Goal: Transaction & Acquisition: Purchase product/service

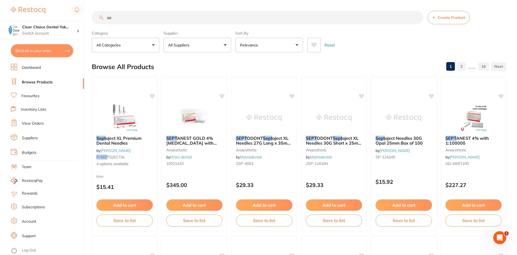
type input "s"
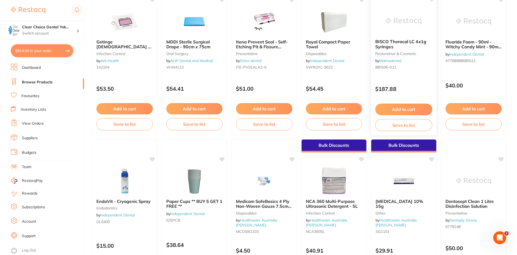
scroll to position [108, 0]
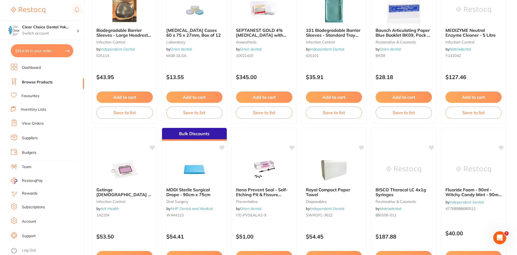
click at [55, 52] on button "$914.44 in your order" at bounding box center [42, 50] width 62 height 13
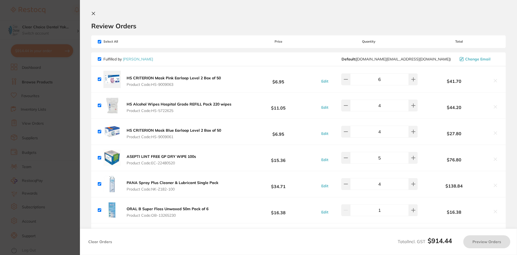
checkbox input "true"
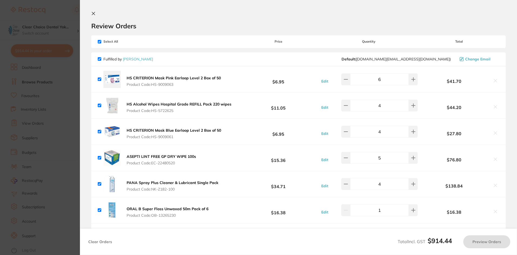
checkbox input "true"
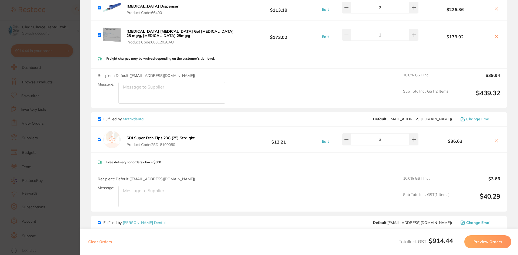
scroll to position [297, 0]
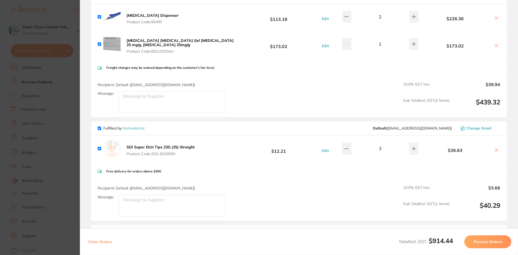
click at [495, 150] on icon at bounding box center [496, 150] width 3 height 3
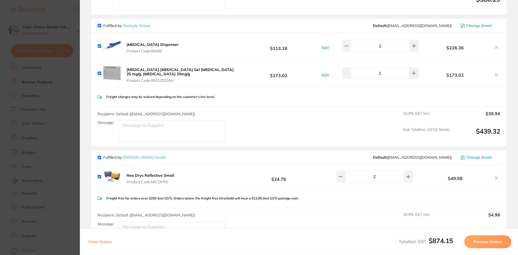
scroll to position [243, 0]
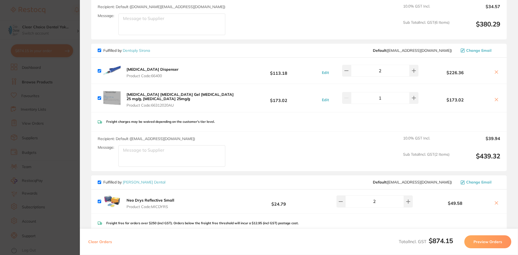
click at [495, 204] on icon at bounding box center [496, 203] width 3 height 3
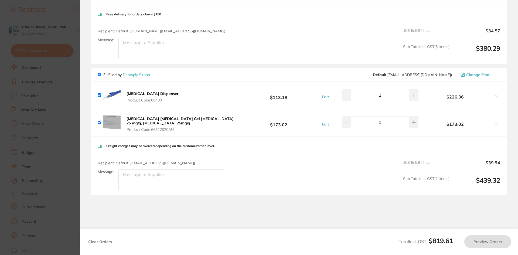
checkbox input "true"
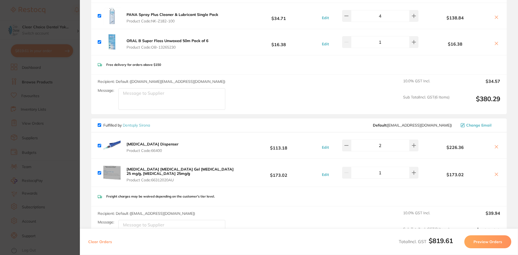
scroll to position [247, 0]
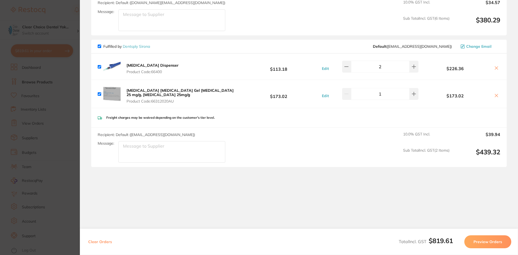
click at [495, 243] on button "Preview Orders" at bounding box center [488, 241] width 47 height 13
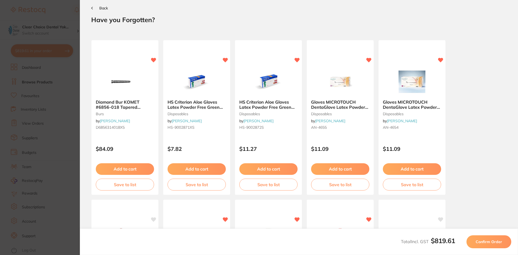
scroll to position [0, 0]
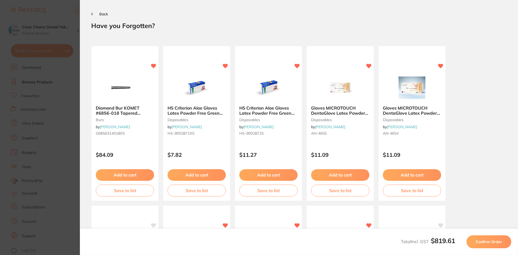
click at [495, 243] on span "Confirm Order" at bounding box center [489, 241] width 26 height 5
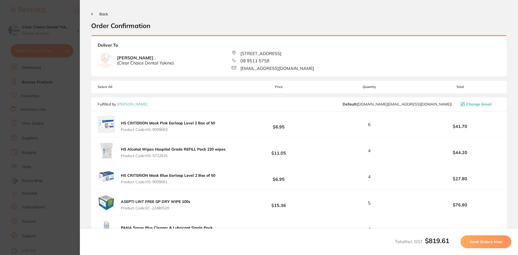
click at [495, 243] on span "Send Orders Now" at bounding box center [486, 241] width 32 height 5
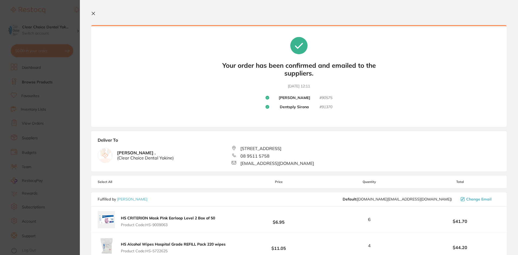
click at [45, 81] on section "Update RRP Set your pre negotiated price for this item. Item Agreed RRP (excl. …" at bounding box center [259, 127] width 518 height 255
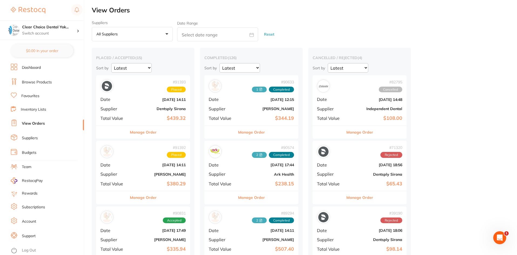
click at [43, 82] on link "Browse Products" at bounding box center [37, 82] width 30 height 5
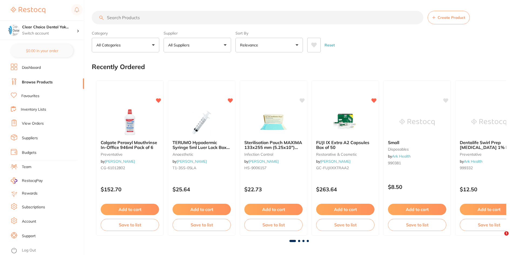
click at [120, 19] on input "search" at bounding box center [258, 17] width 332 height 13
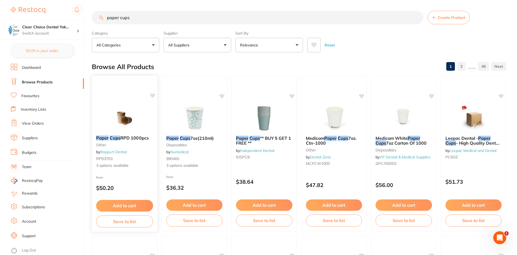
type input "paper cups"
click at [113, 142] on div "Paper Cups RPD 1000pcs other by Raypurt Dental RPD3703 3 options available" at bounding box center [125, 152] width 66 height 42
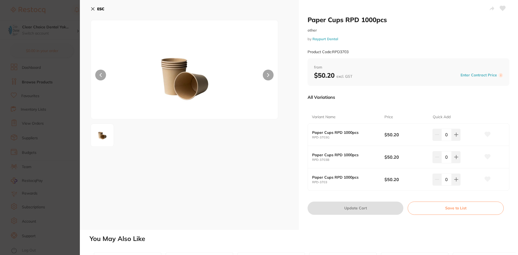
click at [267, 75] on icon at bounding box center [268, 75] width 2 height 4
click at [271, 75] on button at bounding box center [268, 75] width 11 height 11
click at [456, 134] on icon at bounding box center [456, 135] width 4 height 4
type input "1"
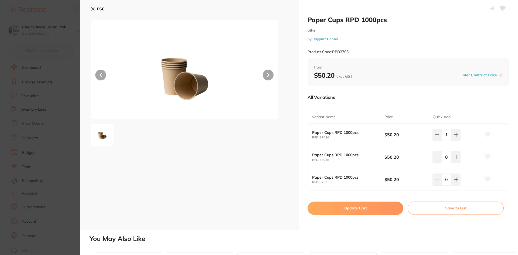
click at [363, 207] on button "Update Cart" at bounding box center [356, 208] width 96 height 13
checkbox input "false"
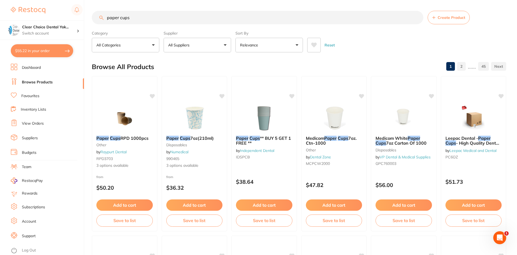
click at [138, 18] on input "paper cups" at bounding box center [258, 17] width 332 height 13
type input "p"
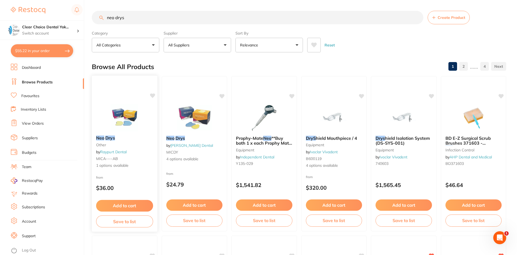
type input "neo drys"
click at [113, 131] on img at bounding box center [124, 117] width 35 height 27
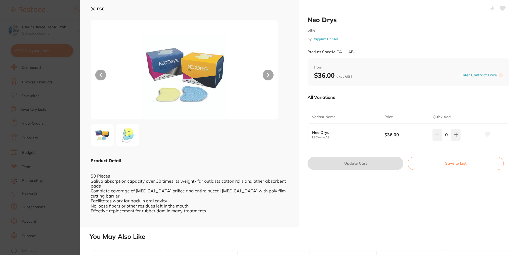
click at [134, 139] on img at bounding box center [127, 135] width 19 height 19
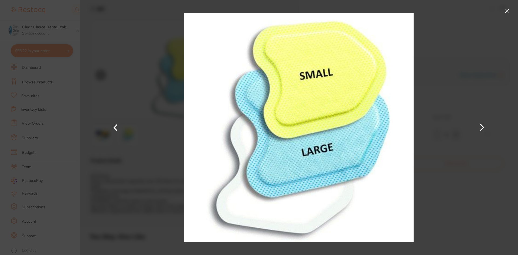
click at [482, 128] on button at bounding box center [482, 128] width 13 height 128
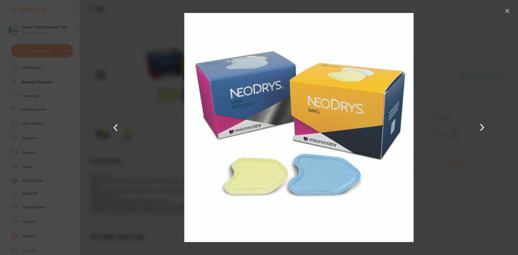
click at [113, 126] on button at bounding box center [115, 128] width 13 height 128
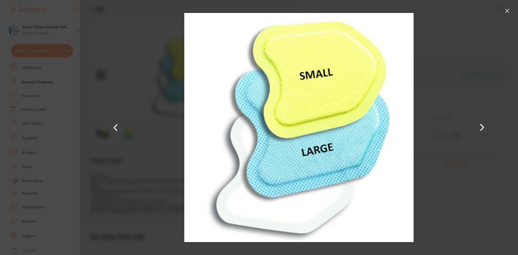
click at [116, 126] on button at bounding box center [115, 128] width 13 height 128
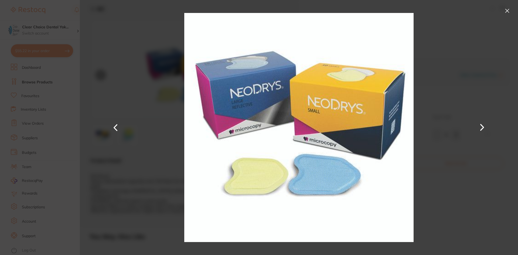
click at [509, 9] on button at bounding box center [507, 10] width 9 height 9
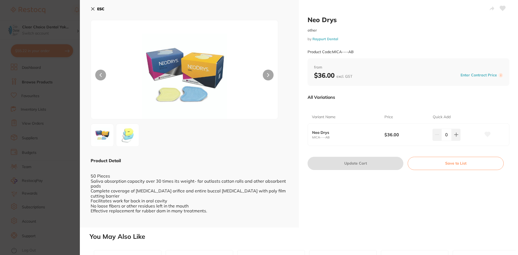
click at [134, 137] on img at bounding box center [127, 135] width 19 height 19
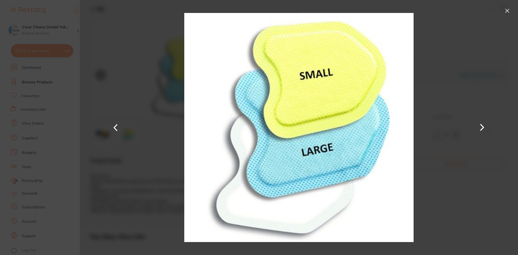
drag, startPoint x: 507, startPoint y: 11, endPoint x: 433, endPoint y: 70, distance: 95.0
click at [507, 11] on button at bounding box center [507, 10] width 9 height 9
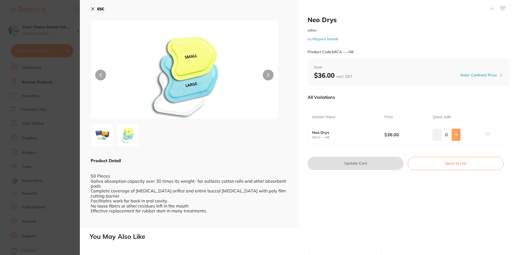
click at [454, 134] on icon at bounding box center [456, 135] width 4 height 4
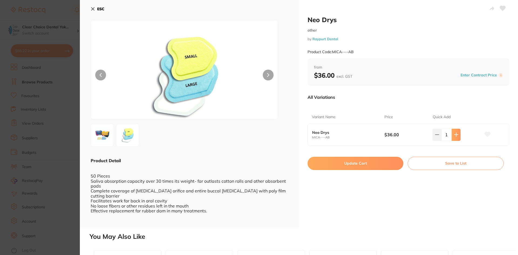
click at [455, 134] on icon at bounding box center [456, 135] width 4 height 4
type input "2"
click at [363, 163] on button "Update Cart" at bounding box center [356, 163] width 96 height 13
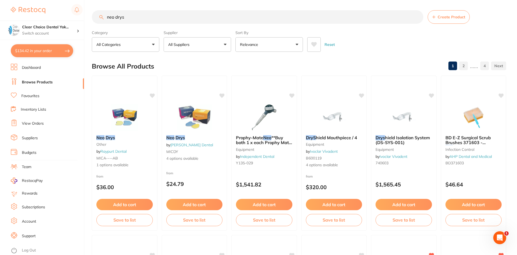
drag, startPoint x: 63, startPoint y: 50, endPoint x: 99, endPoint y: 81, distance: 46.7
click at [63, 50] on button "$134.42 in your order" at bounding box center [42, 50] width 62 height 13
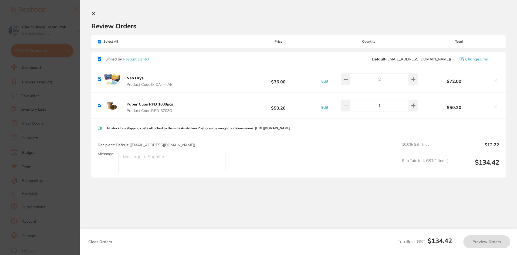
checkbox input "true"
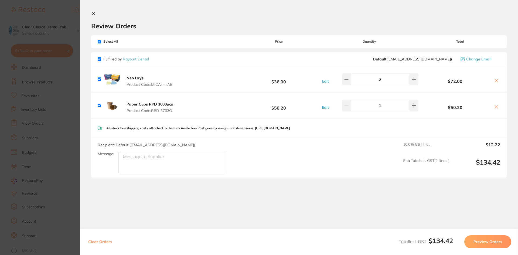
click at [50, 82] on section "Update RRP Set your pre negotiated price for this item. Item Agreed RRP (excl. …" at bounding box center [259, 127] width 518 height 255
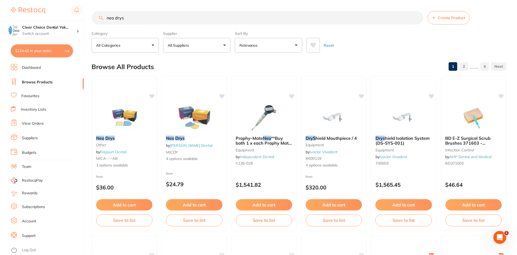
scroll to position [1, 0]
click at [34, 81] on link "Browse Products" at bounding box center [37, 82] width 31 height 5
click at [127, 16] on input "neo drys" at bounding box center [258, 17] width 332 height 13
type input "n"
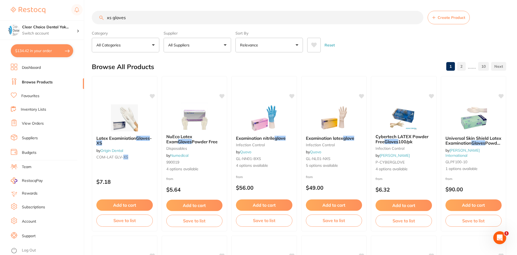
type input "xs gloves"
click at [224, 44] on button "All Suppliers" at bounding box center [197, 45] width 67 height 15
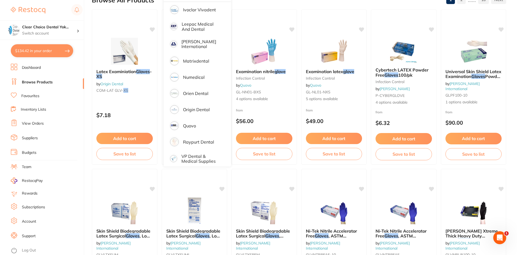
scroll to position [81, 0]
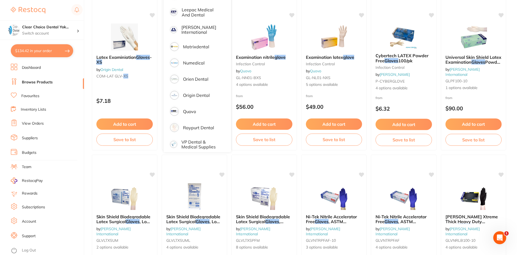
click at [204, 125] on p "Raypurt Dental" at bounding box center [198, 127] width 31 height 5
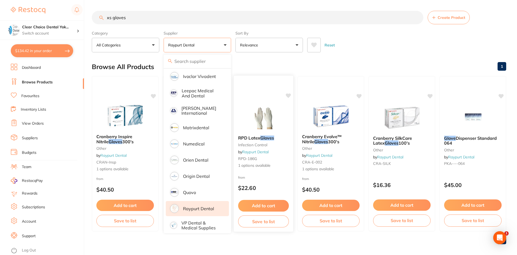
scroll to position [0, 0]
click at [411, 49] on div "Reset" at bounding box center [404, 42] width 195 height 19
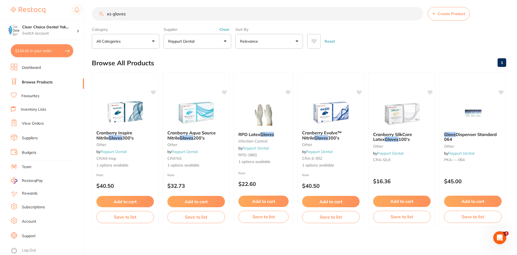
scroll to position [4, 0]
click at [406, 202] on button "Add to cart" at bounding box center [402, 202] width 58 height 12
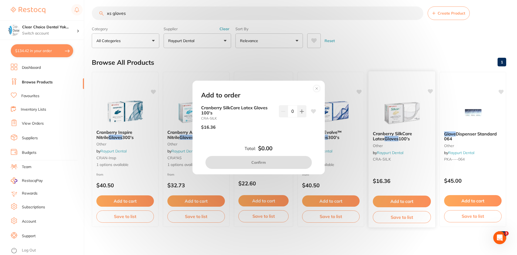
scroll to position [0, 0]
click at [302, 112] on icon at bounding box center [302, 111] width 4 height 4
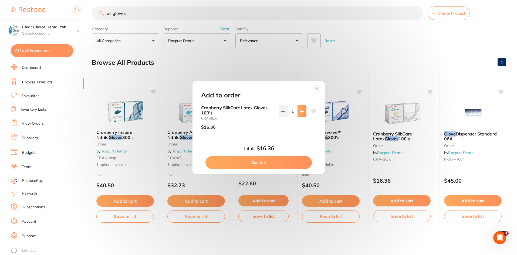
click at [302, 112] on icon at bounding box center [302, 111] width 4 height 4
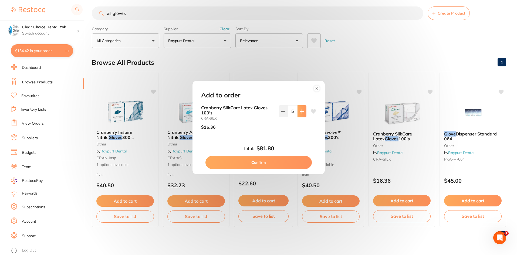
type input "6"
click at [274, 161] on button "Confirm" at bounding box center [258, 162] width 106 height 13
checkbox input "false"
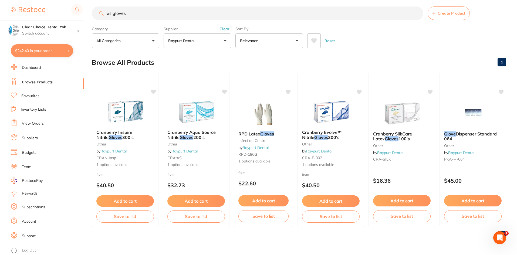
click at [66, 52] on button "$242.40 in your order" at bounding box center [42, 50] width 62 height 13
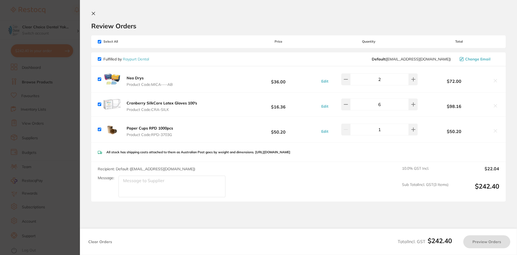
checkbox input "true"
click at [129, 181] on textarea "Message:" at bounding box center [172, 187] width 107 height 22
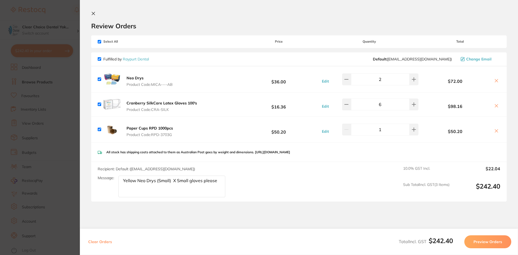
type textarea "Yellow Neo Drys (Small) X Small gloves please"
click at [491, 243] on button "Preview Orders" at bounding box center [488, 241] width 47 height 13
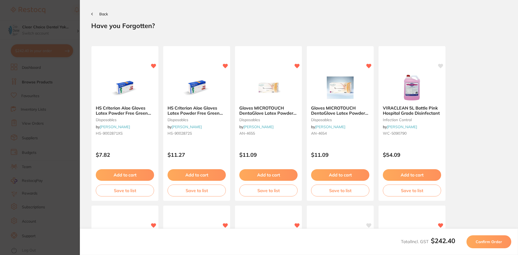
click at [492, 244] on button "Confirm Order" at bounding box center [489, 241] width 45 height 13
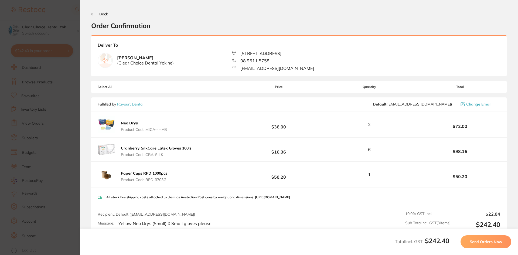
click at [495, 239] on button "Send Orders Now" at bounding box center [486, 241] width 51 height 13
